Goal: Task Accomplishment & Management: Use online tool/utility

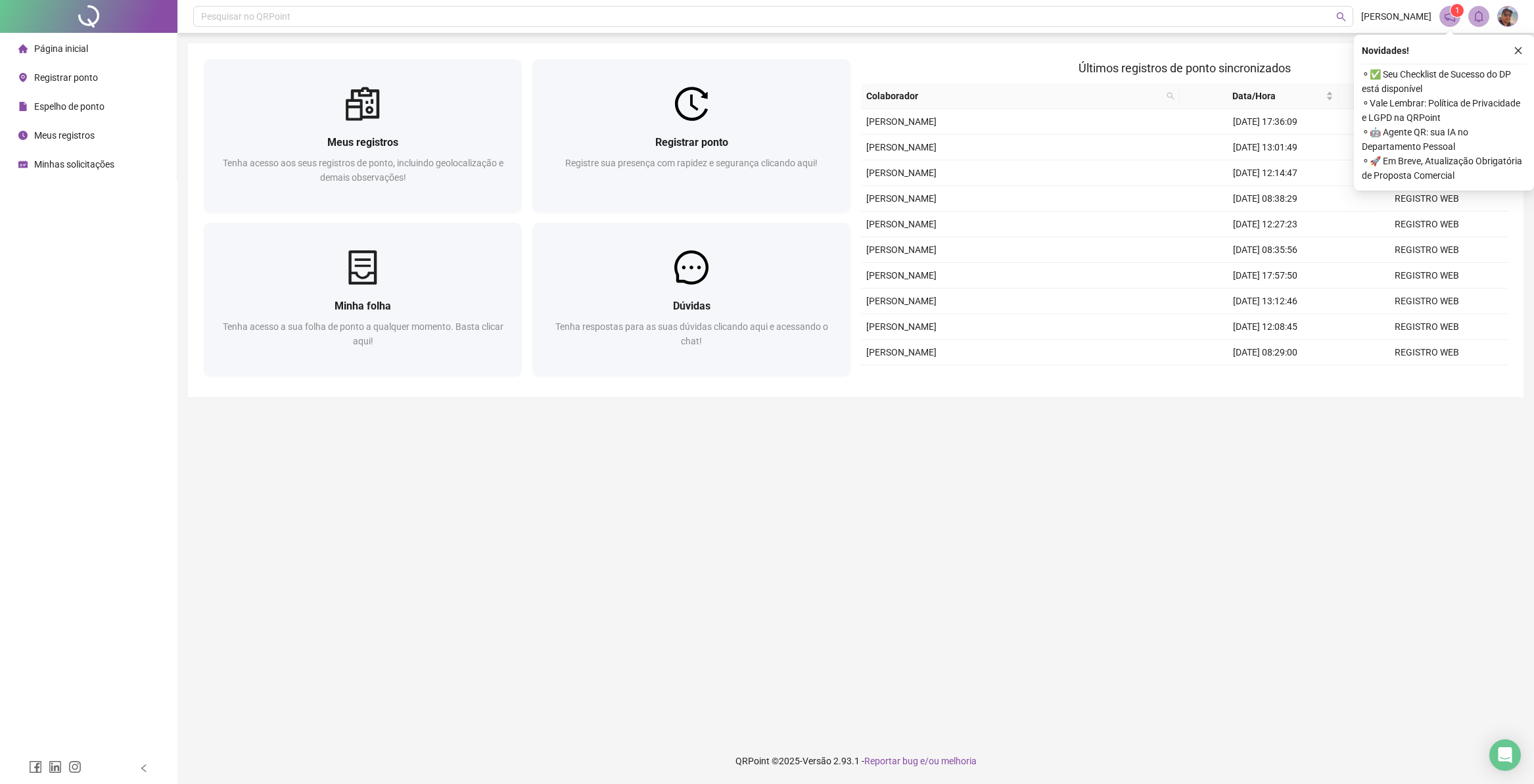
click at [80, 109] on span "Espelho de ponto" at bounding box center [69, 106] width 71 height 10
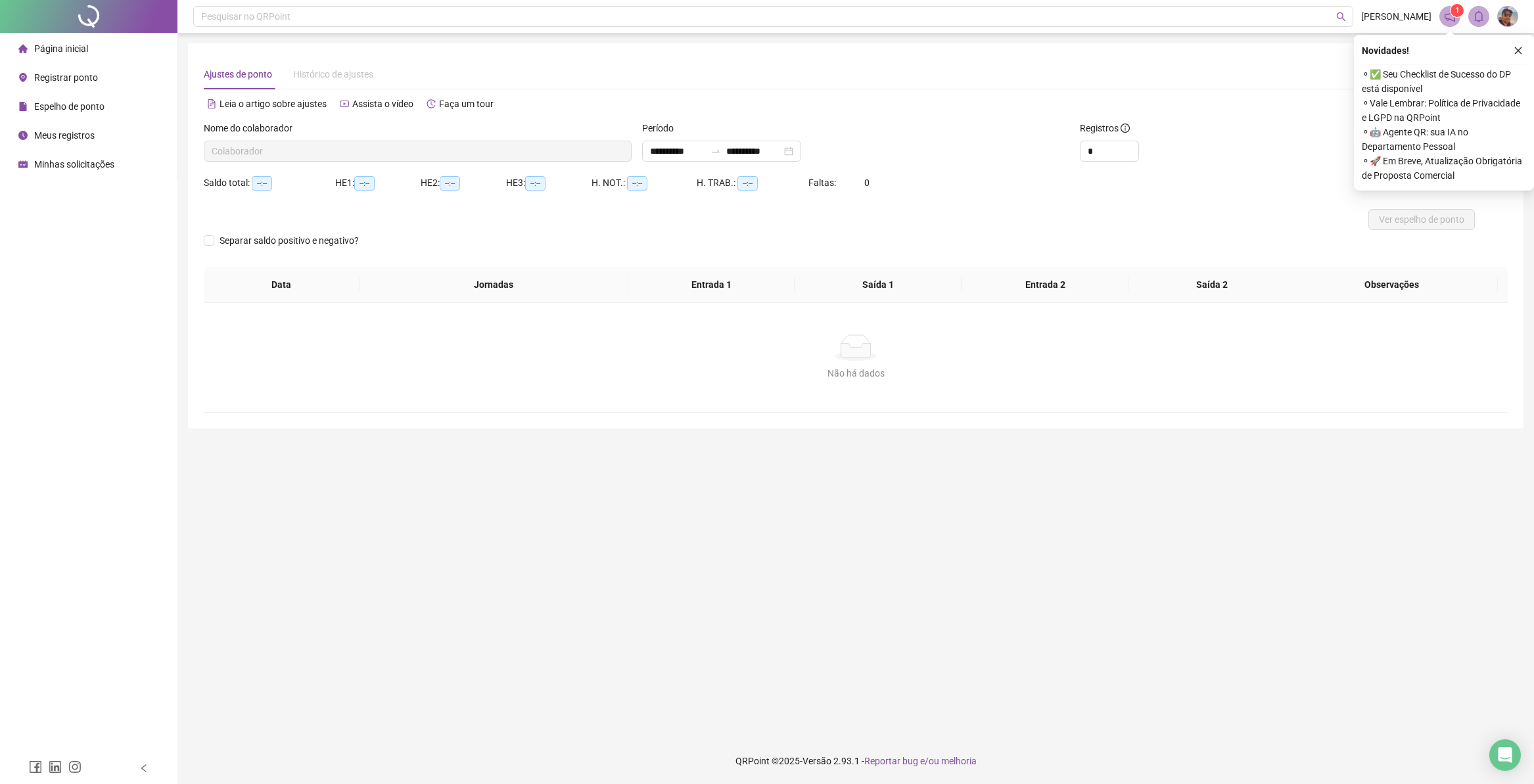
type input "**********"
click at [88, 52] on span "Página inicial" at bounding box center [61, 49] width 54 height 10
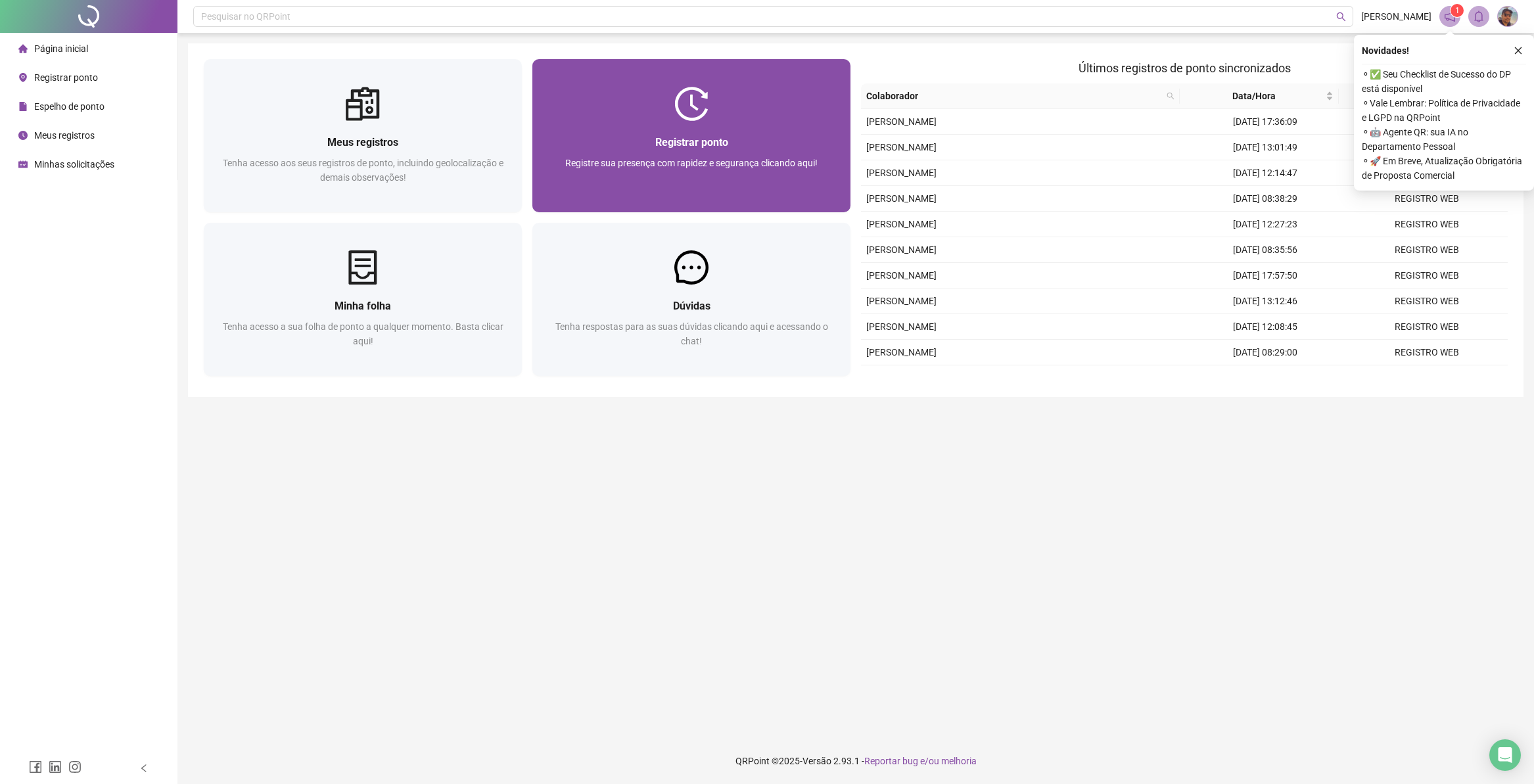
click at [649, 150] on div "Registrar ponto" at bounding box center [691, 142] width 286 height 17
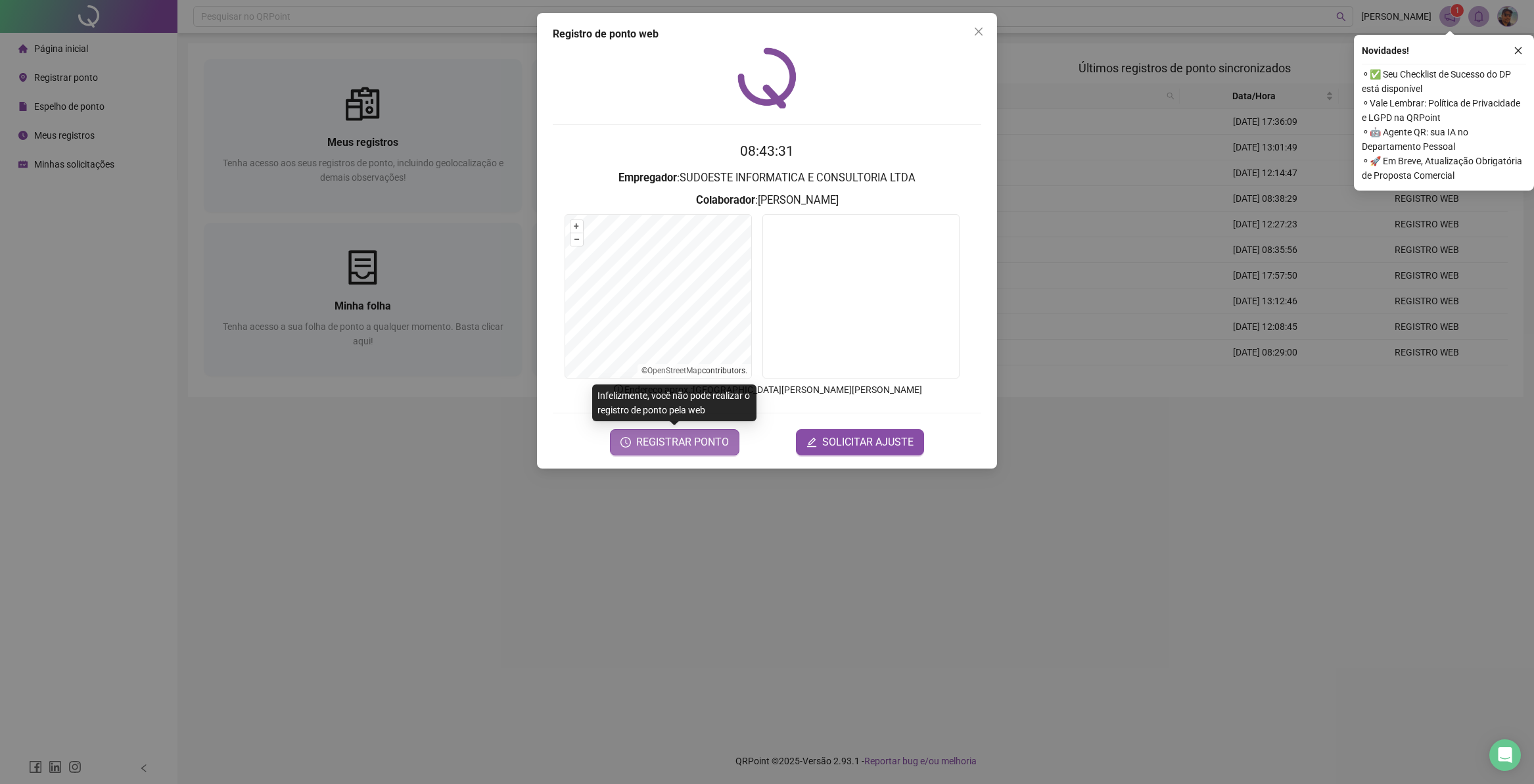
click at [673, 446] on span "REGISTRAR PONTO" at bounding box center [683, 442] width 92 height 16
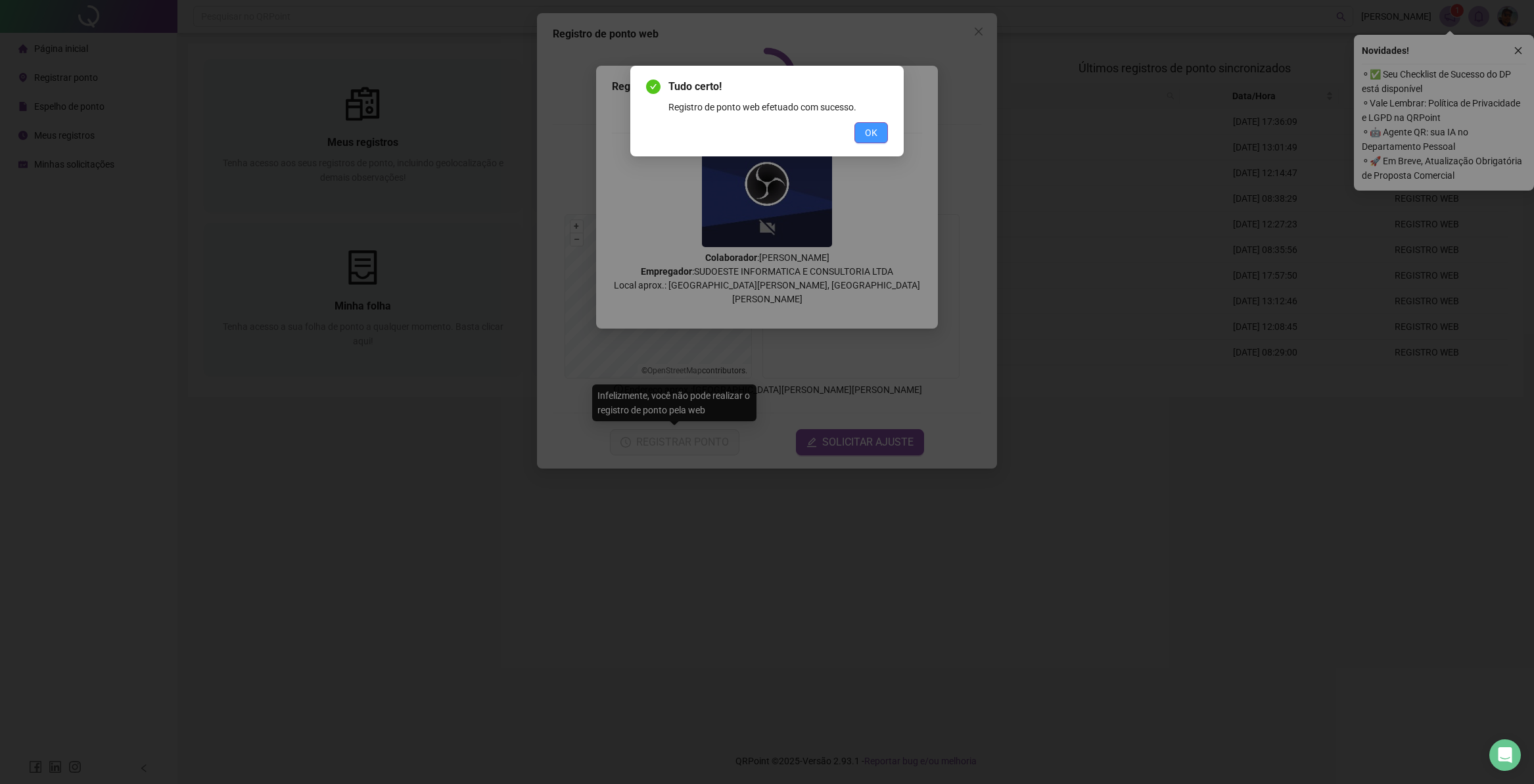
click at [871, 138] on span "OK" at bounding box center [871, 132] width 12 height 15
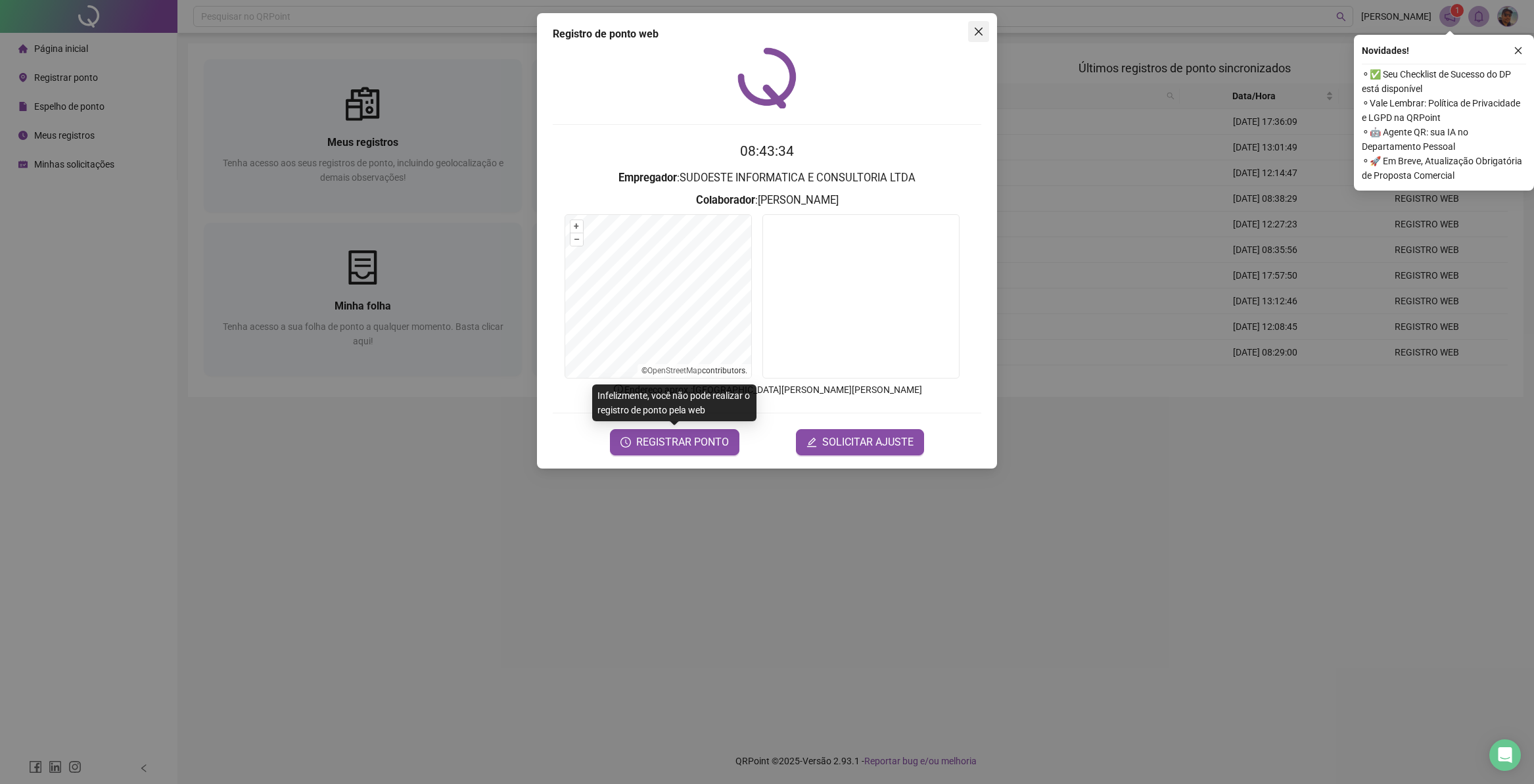
click at [982, 24] on button "Close" at bounding box center [979, 31] width 21 height 21
